Goal: Task Accomplishment & Management: Manage account settings

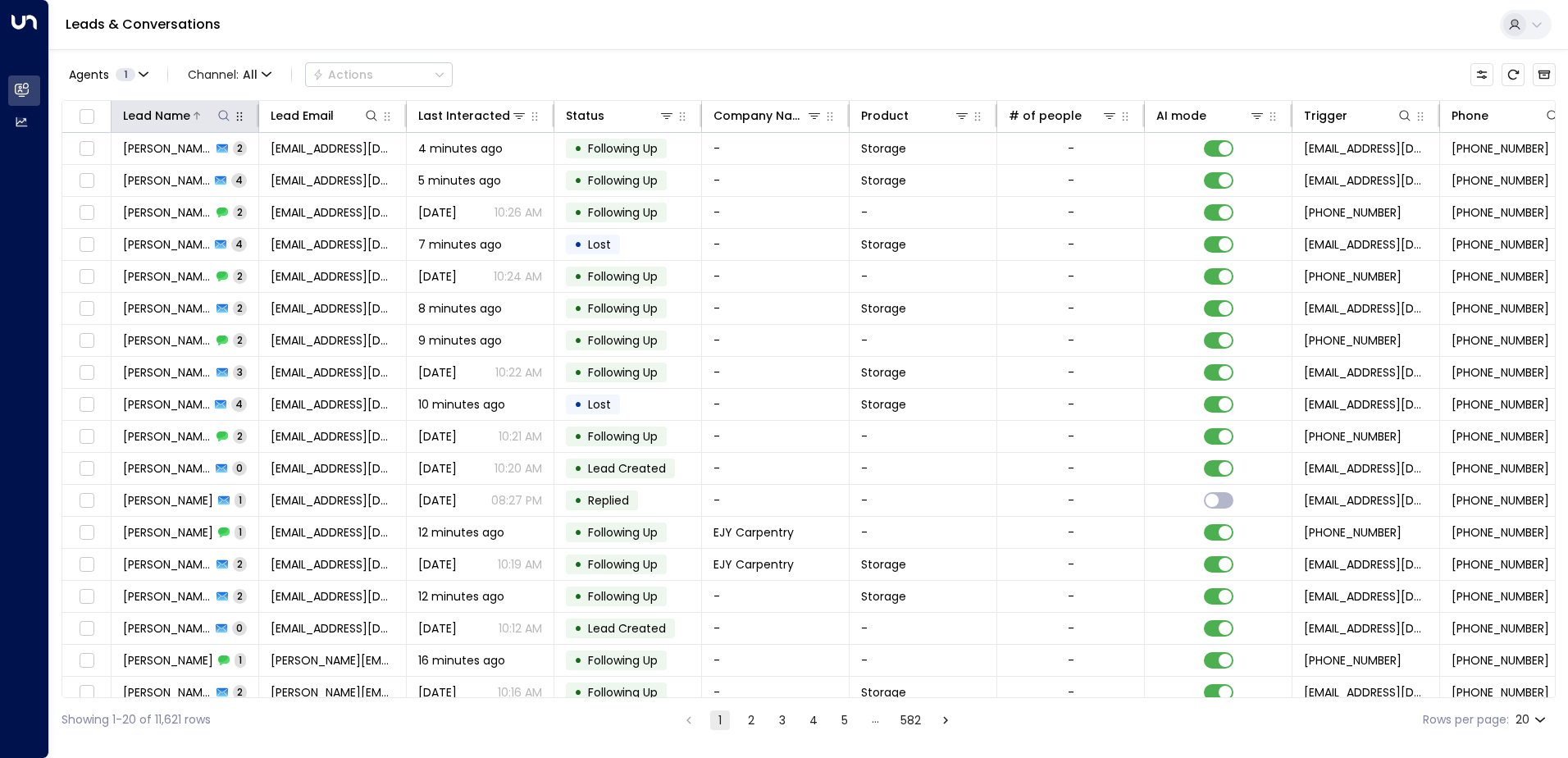
click at [223, 110] on icon at bounding box center [224, 115] width 13 height 13
click at [225, 113] on icon at bounding box center [224, 115] width 13 height 13
click at [222, 114] on icon at bounding box center [224, 115] width 13 height 13
click at [137, 173] on input "text" at bounding box center [223, 175] width 226 height 31
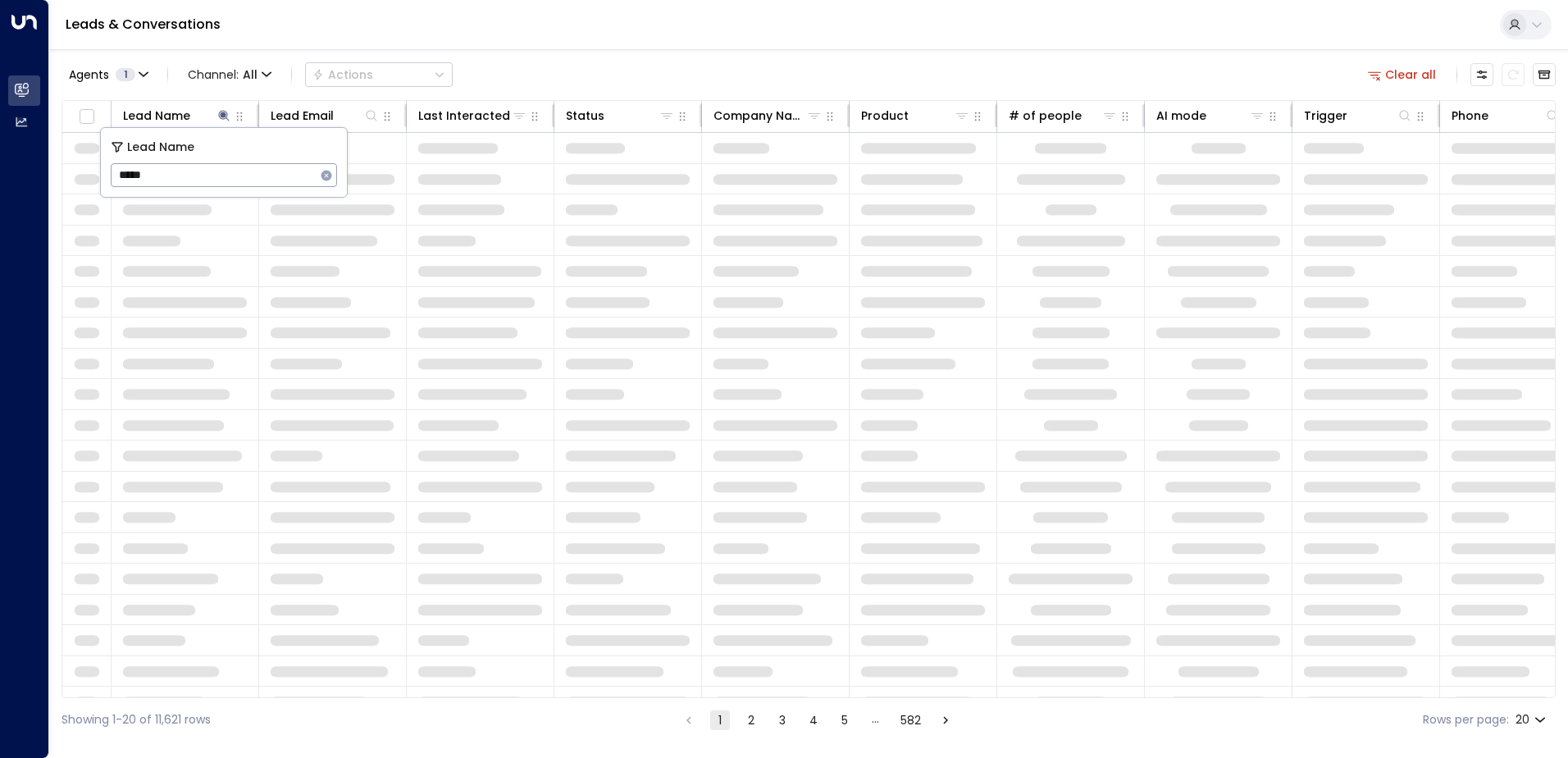
type input "******"
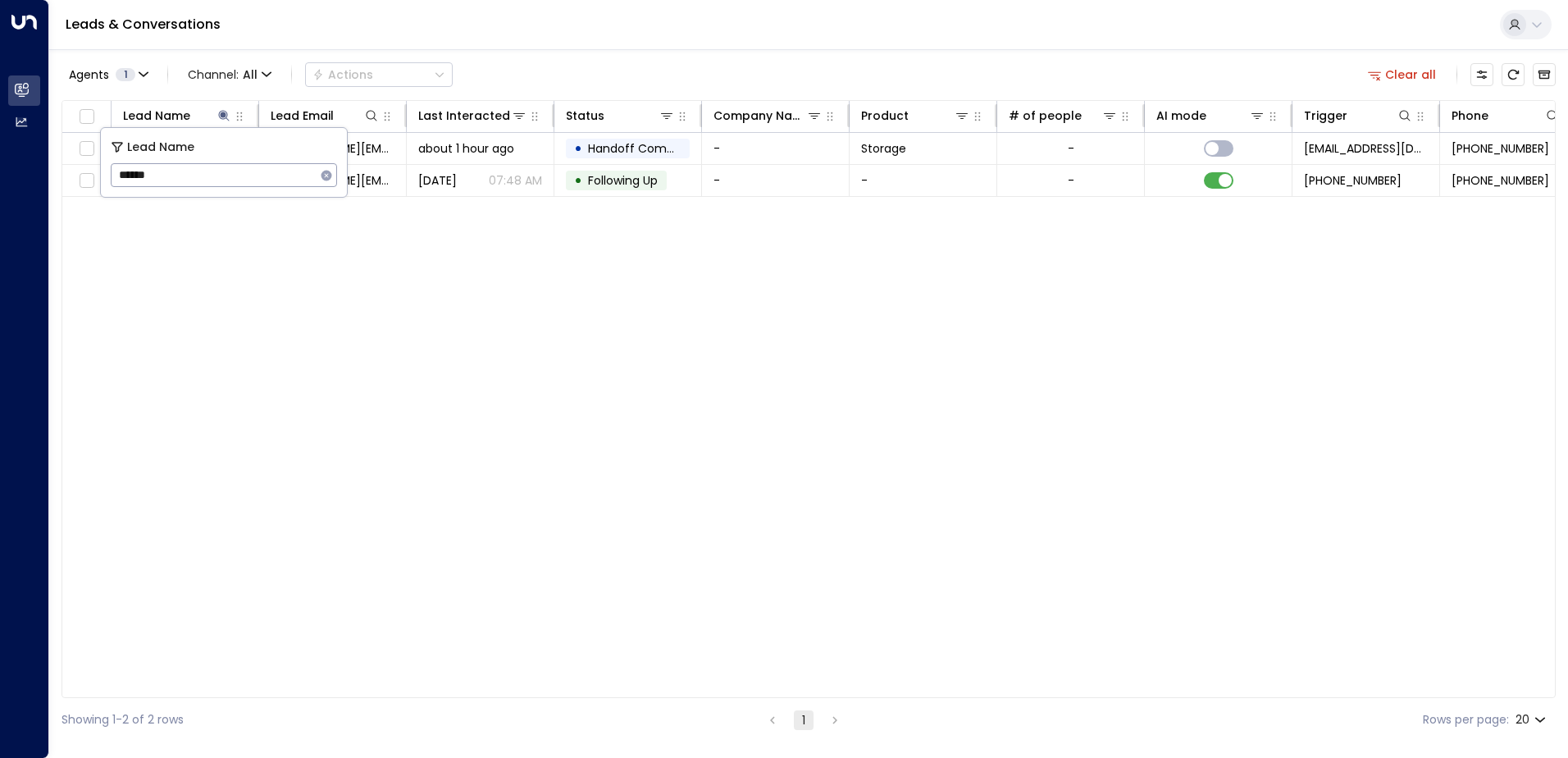
click at [445, 288] on div "Lead Name Lead Email Last Interacted Status Company Name Product # of people AI…" at bounding box center [808, 399] width 1495 height 598
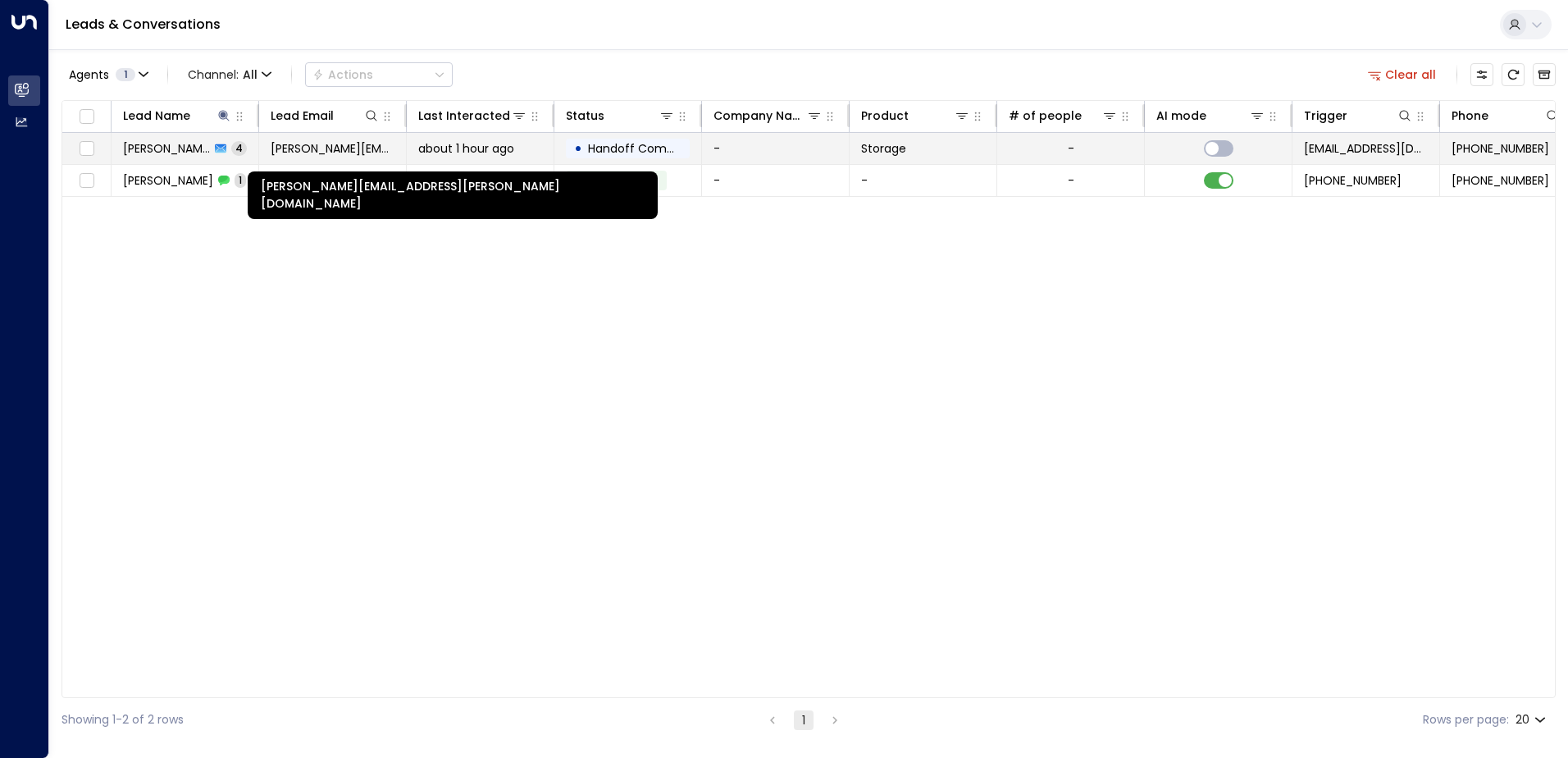
click at [311, 143] on span "[PERSON_NAME][EMAIL_ADDRESS][PERSON_NAME][DOMAIN_NAME]" at bounding box center [332, 149] width 124 height 17
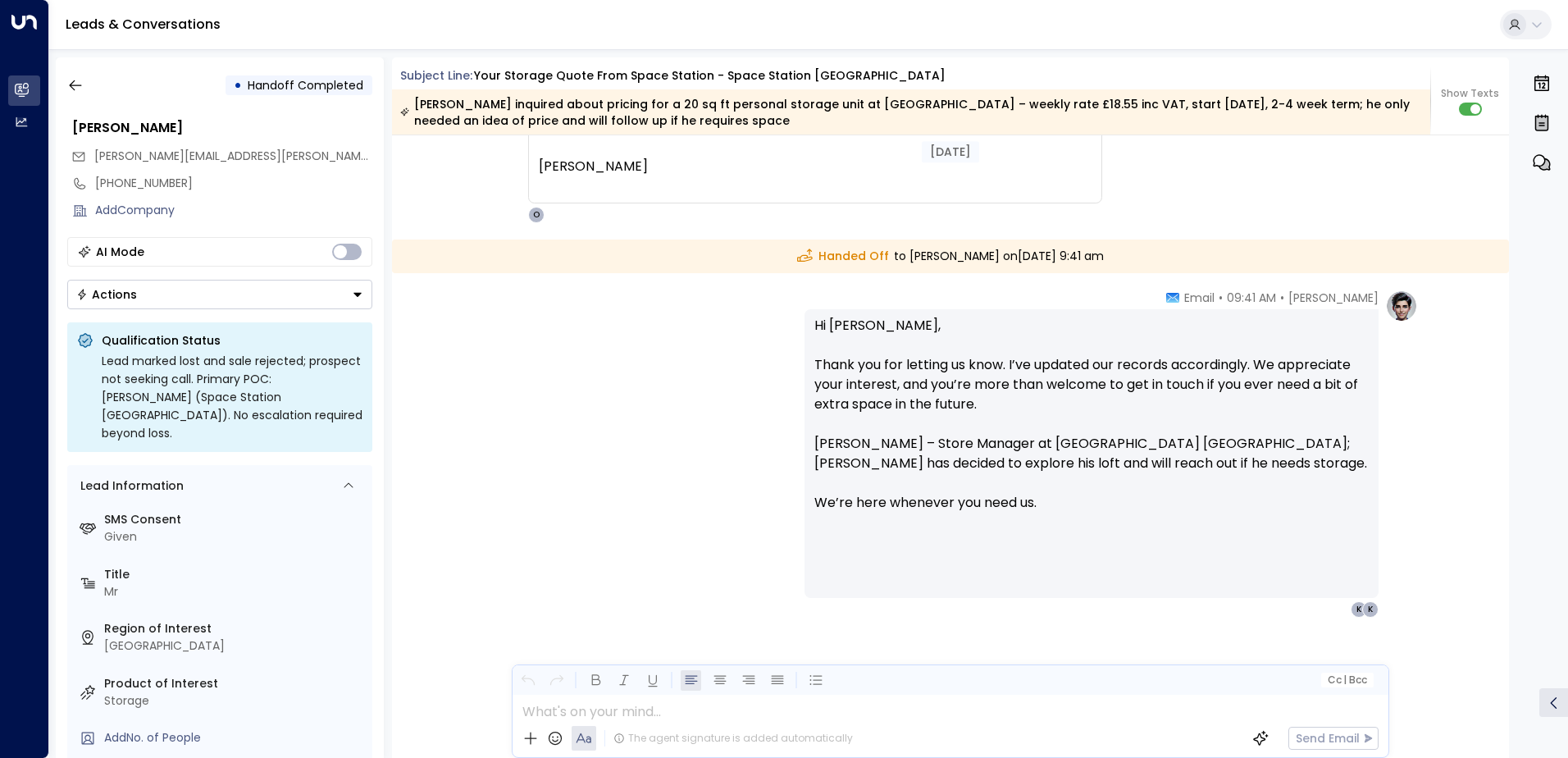
scroll to position [2245, 0]
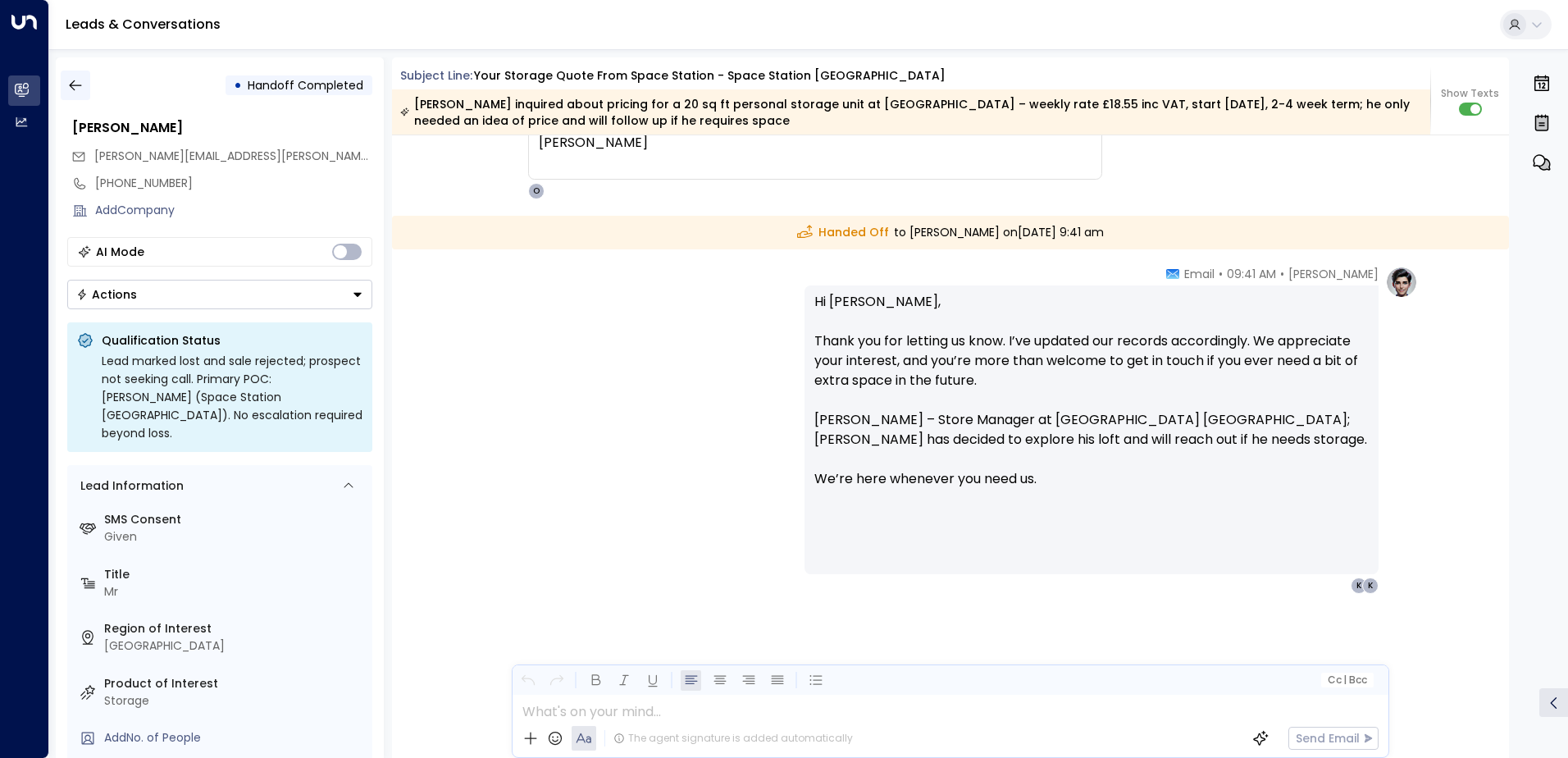
click at [73, 87] on icon "button" at bounding box center [75, 86] width 17 height 17
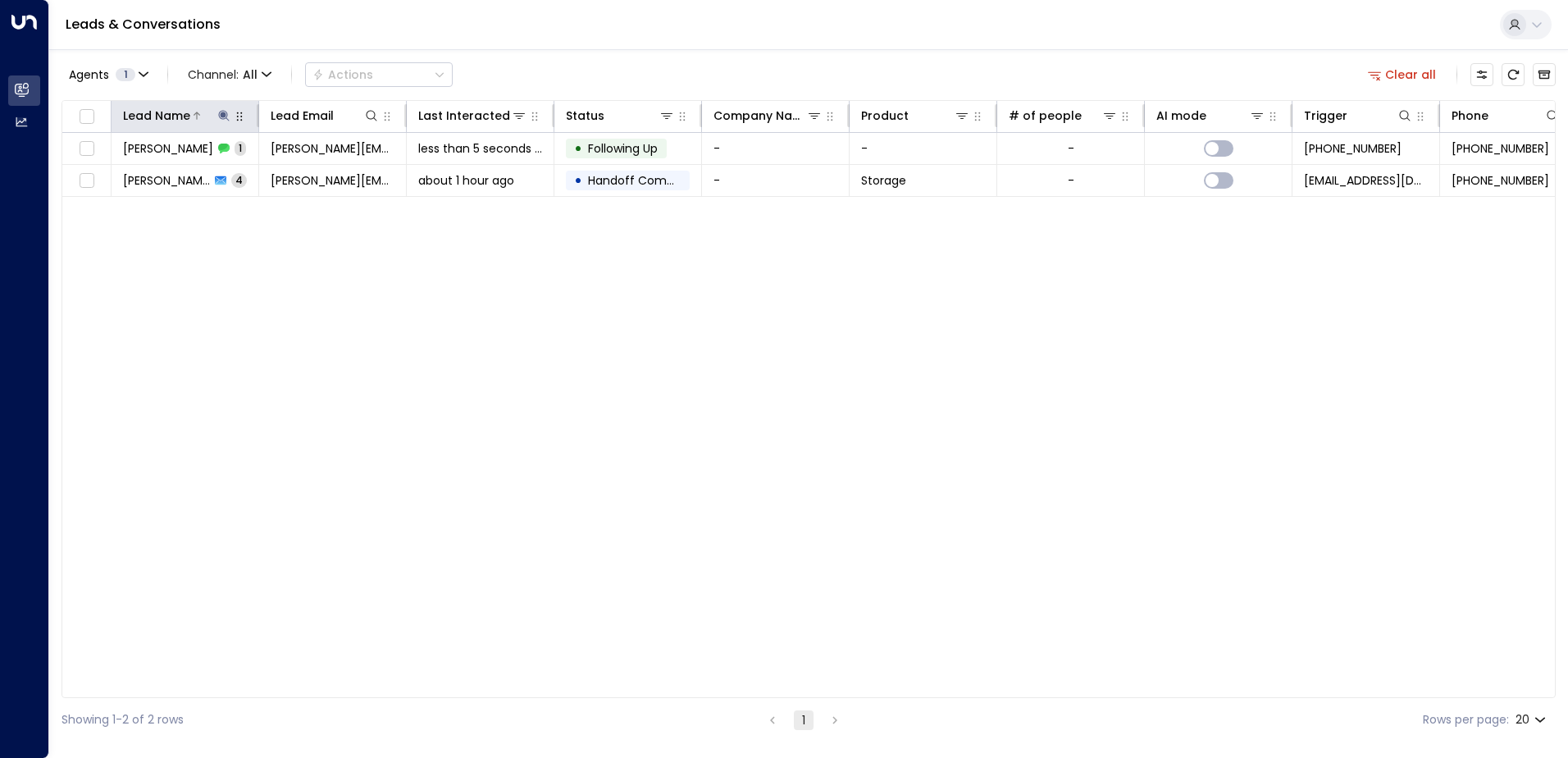
click at [220, 112] on icon at bounding box center [223, 114] width 10 height 10
click at [326, 175] on icon "button" at bounding box center [326, 176] width 13 height 13
